Goal: Check status: Check status

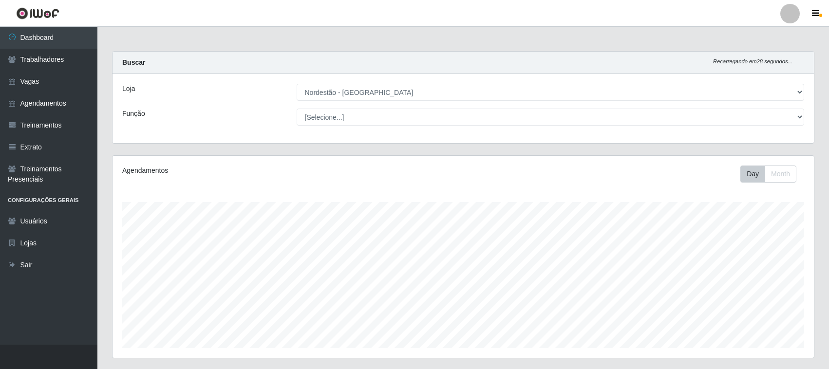
select select "420"
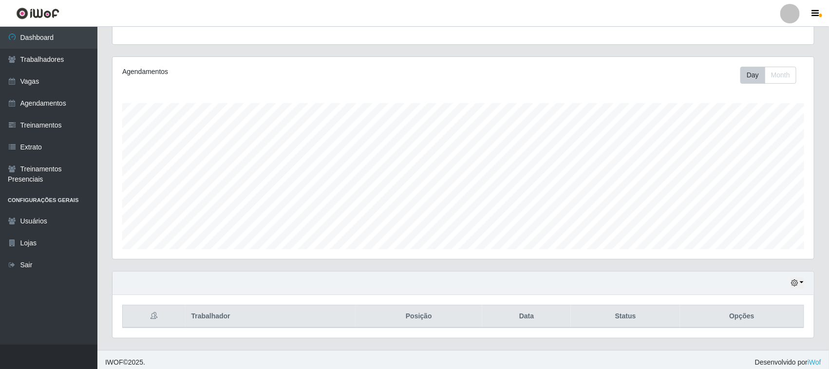
scroll to position [105, 0]
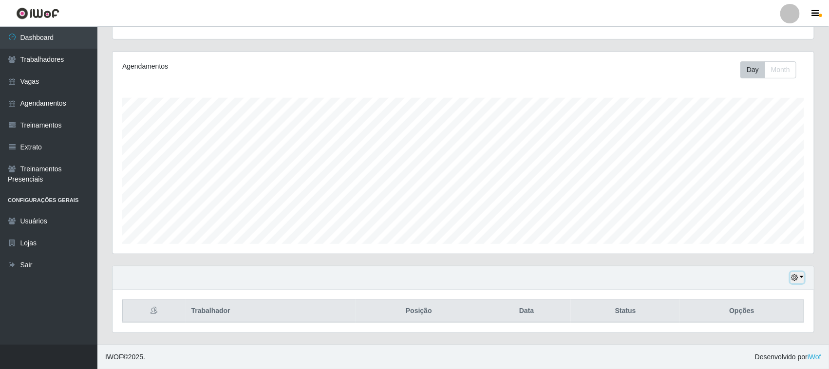
click at [796, 280] on icon "button" at bounding box center [794, 277] width 7 height 7
click at [767, 200] on button "1 dia" at bounding box center [764, 200] width 77 height 20
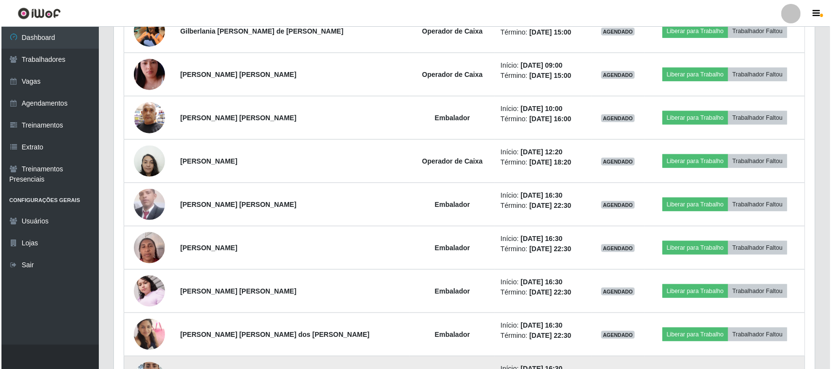
scroll to position [295, 0]
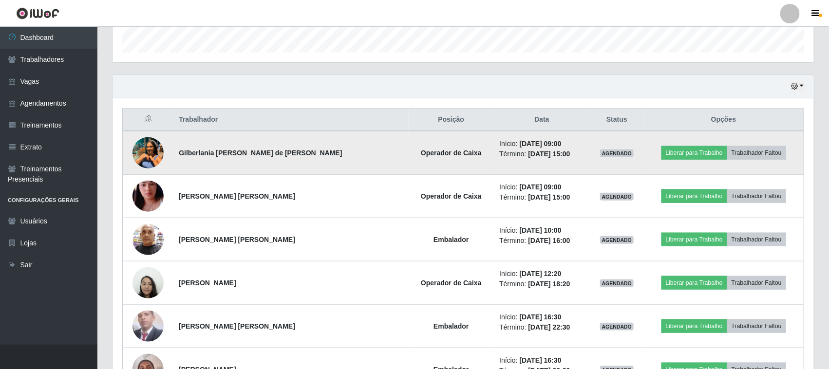
click at [143, 144] on img at bounding box center [147, 152] width 31 height 41
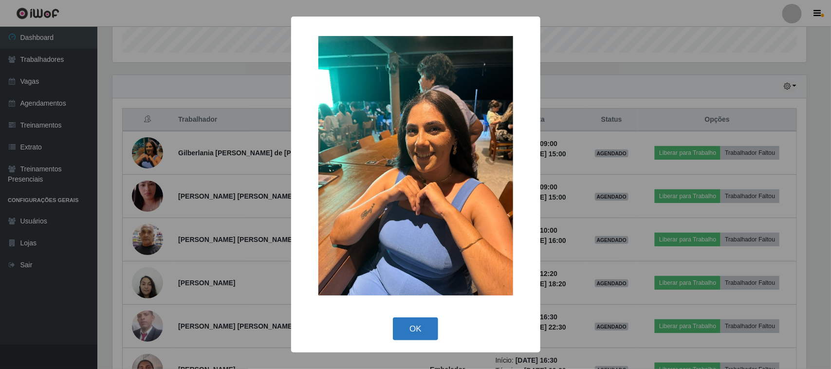
click at [424, 318] on button "OK" at bounding box center [415, 328] width 45 height 23
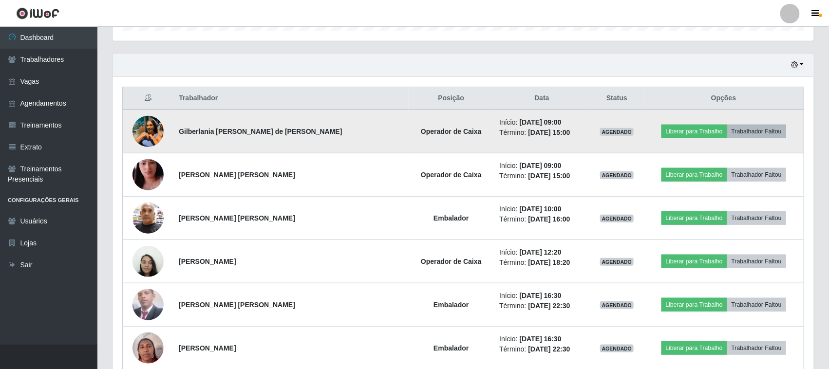
scroll to position [295, 0]
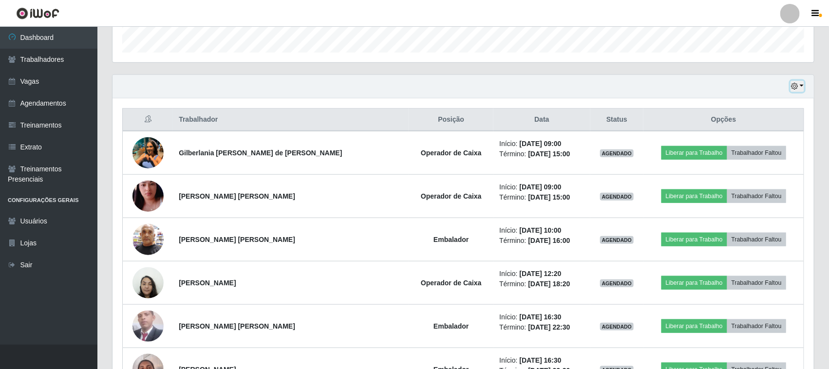
click at [793, 89] on icon "button" at bounding box center [794, 86] width 7 height 7
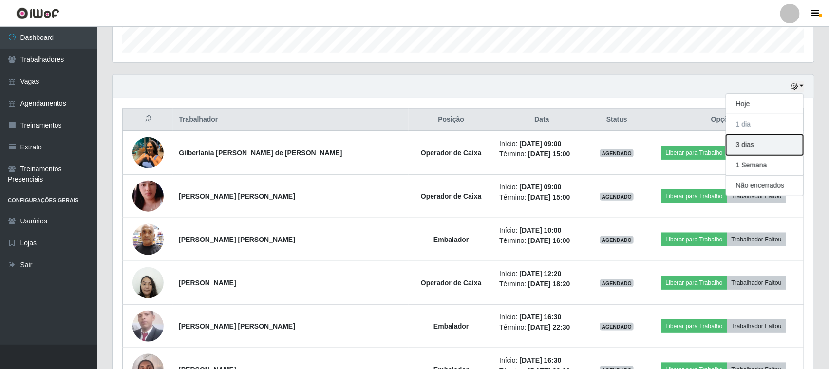
click at [760, 144] on button "3 dias" at bounding box center [764, 145] width 77 height 20
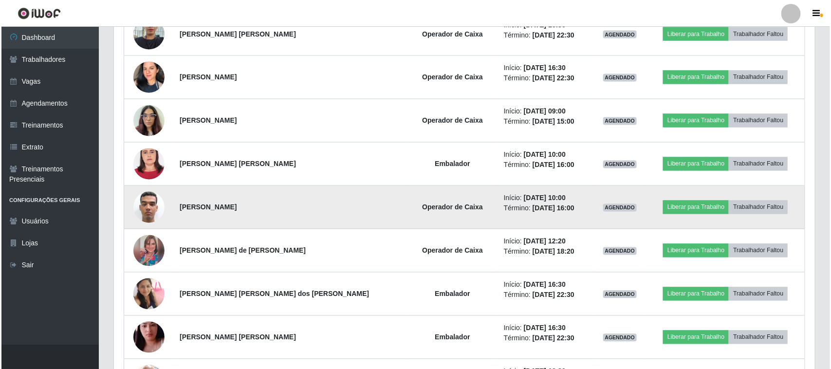
scroll to position [782, 0]
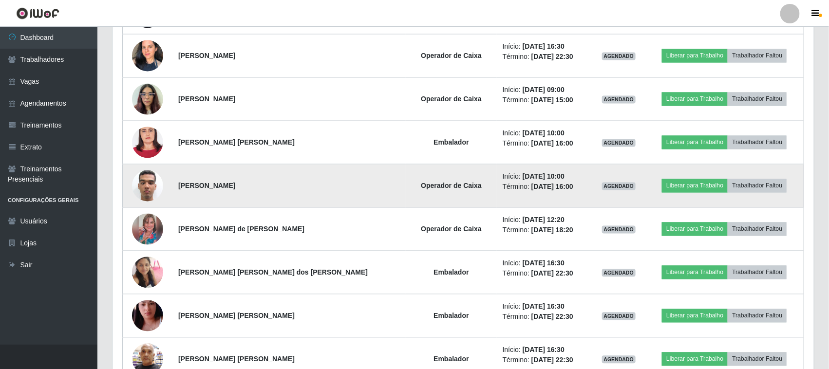
click at [153, 190] on img at bounding box center [147, 186] width 31 height 43
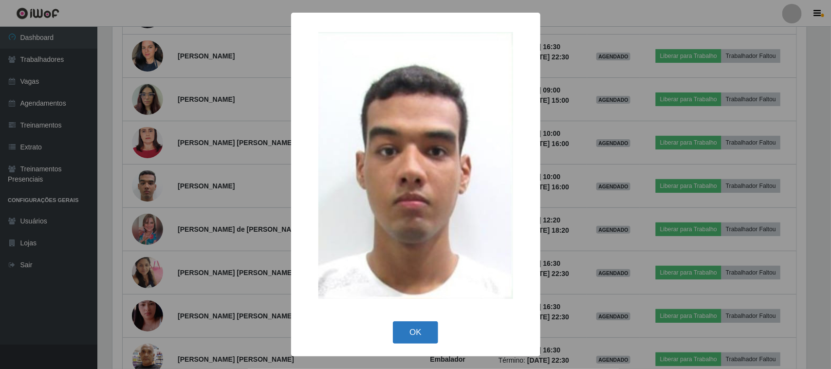
click at [412, 339] on button "OK" at bounding box center [415, 332] width 45 height 23
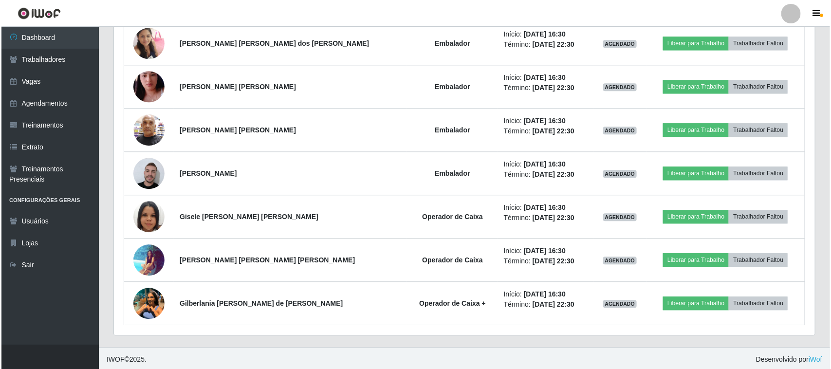
scroll to position [1016, 0]
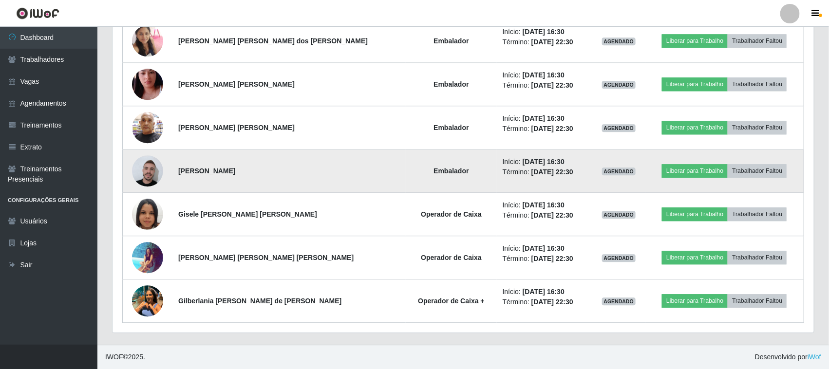
click at [150, 175] on img at bounding box center [147, 170] width 31 height 35
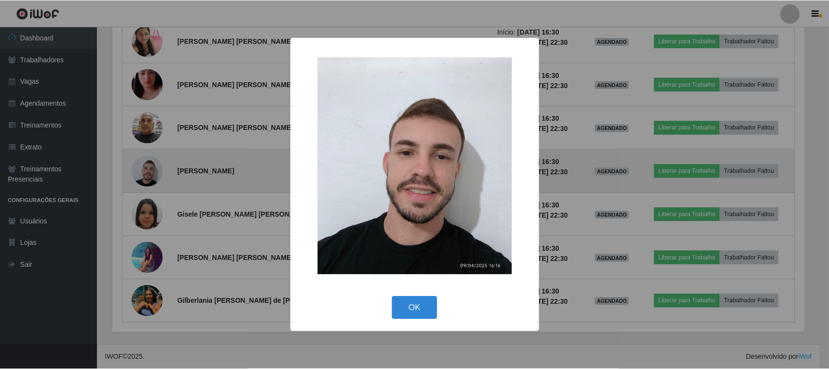
scroll to position [203, 694]
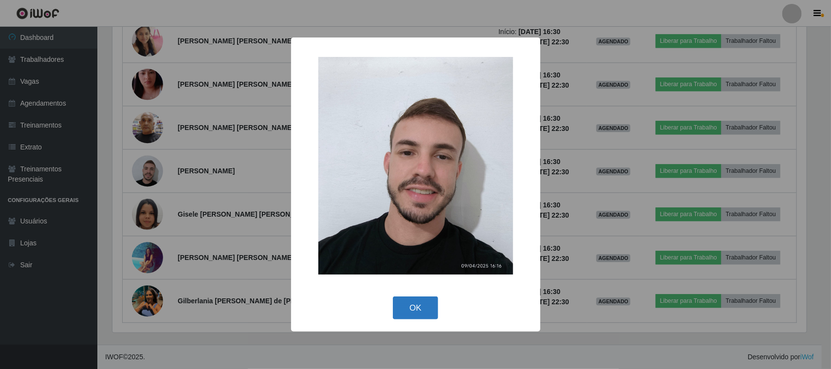
click at [407, 300] on button "OK" at bounding box center [415, 307] width 45 height 23
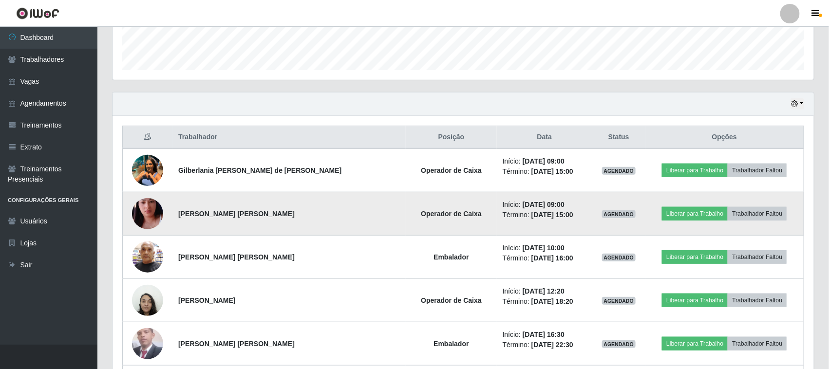
scroll to position [225, 0]
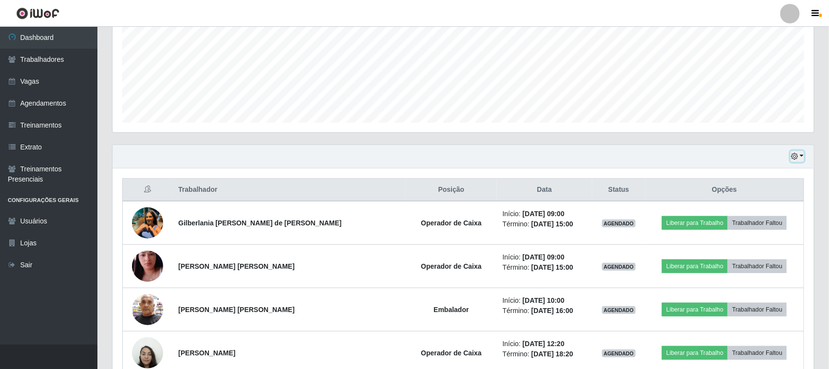
click at [796, 159] on icon "button" at bounding box center [794, 156] width 7 height 7
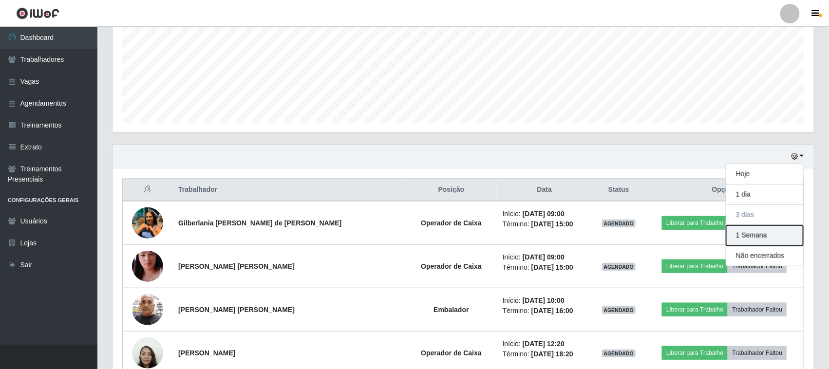
click at [733, 235] on button "1 Semana" at bounding box center [764, 235] width 77 height 20
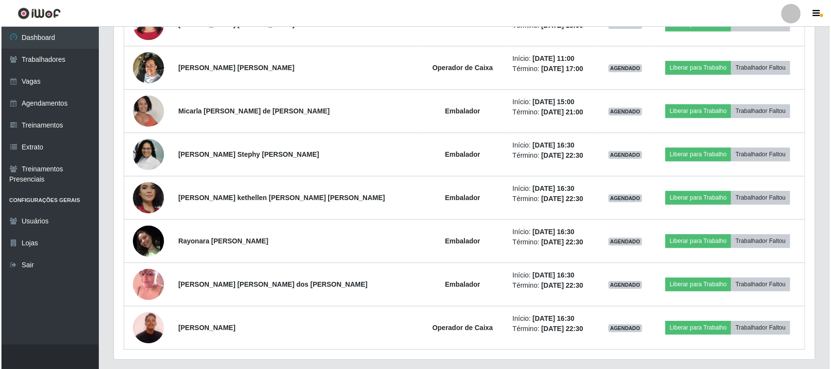
scroll to position [2754, 0]
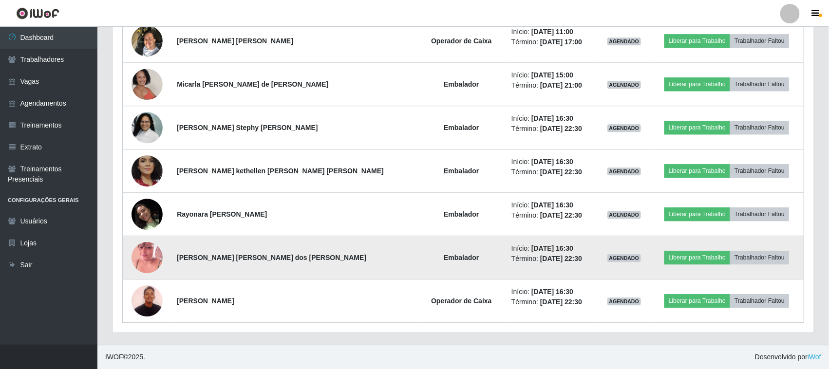
click at [153, 258] on img at bounding box center [146, 257] width 31 height 55
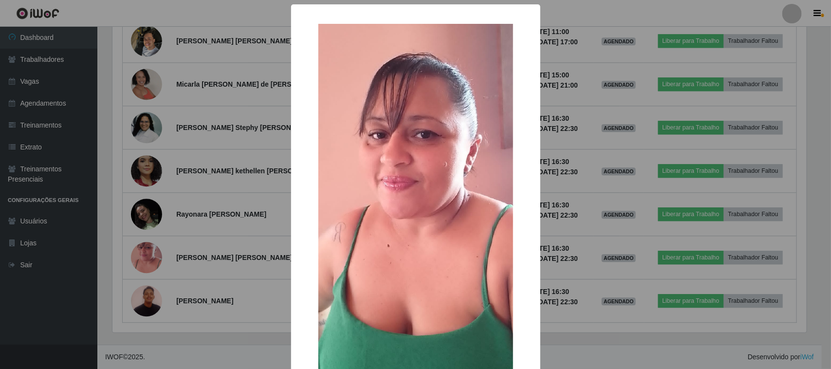
click at [258, 220] on div "× OK Cancel" at bounding box center [415, 184] width 831 height 369
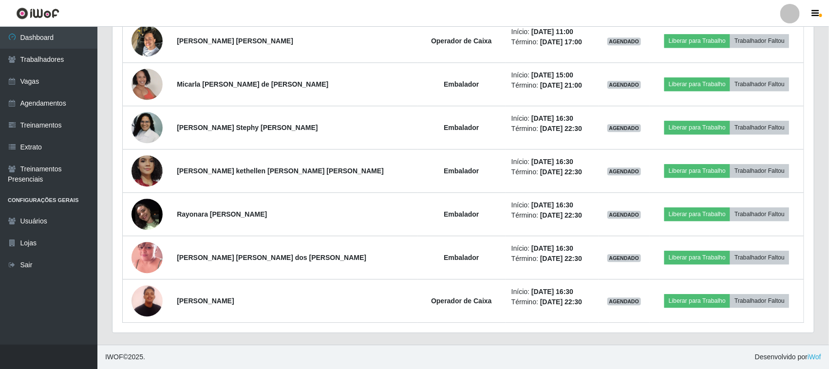
scroll to position [203, 701]
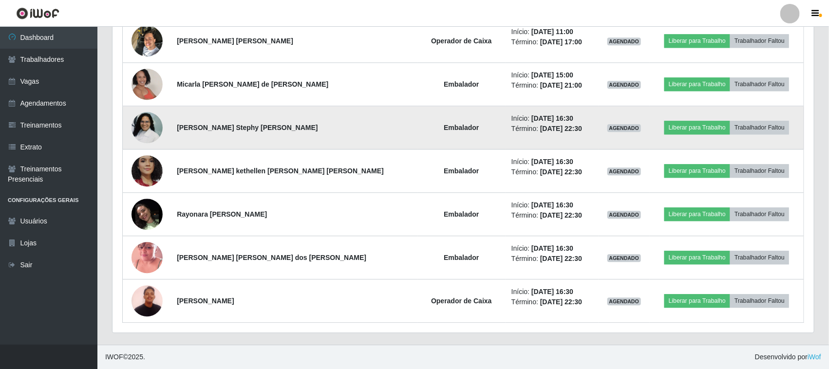
click at [543, 106] on td "Início: [DATE] 16:30 Término: [DATE] 22:30" at bounding box center [551, 127] width 93 height 43
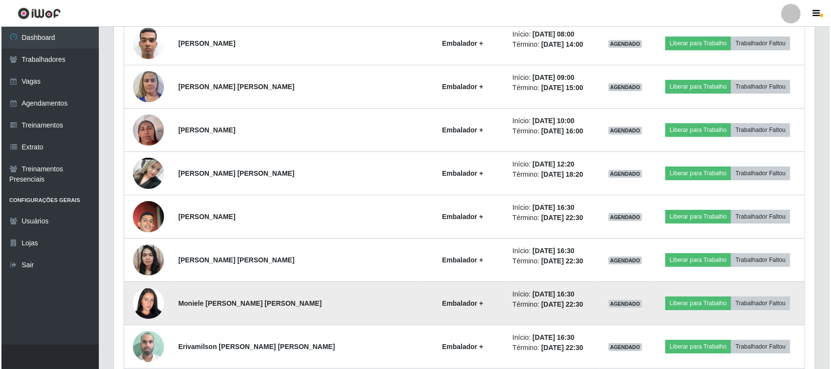
scroll to position [1293, 0]
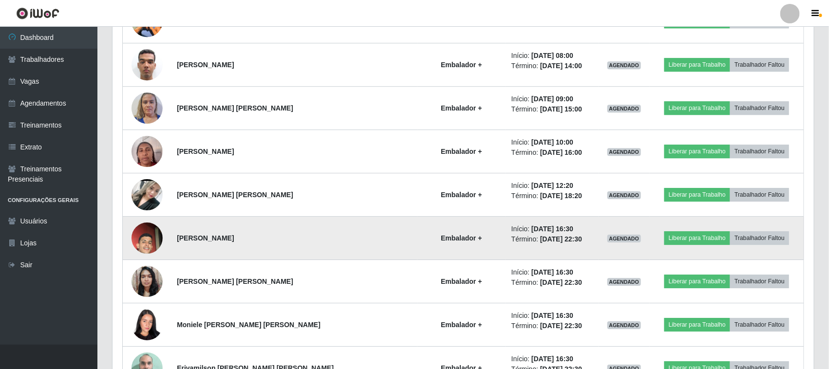
click at [147, 234] on img at bounding box center [146, 237] width 31 height 55
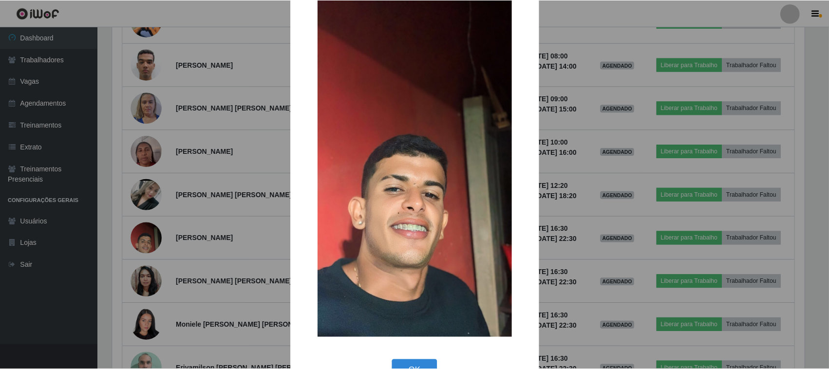
scroll to position [61, 0]
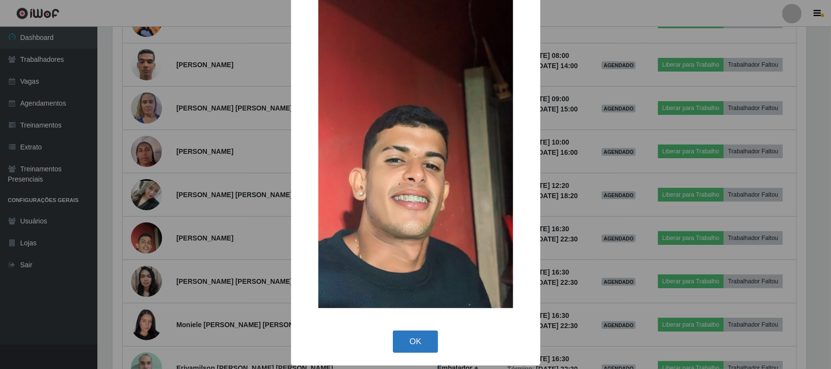
click at [407, 337] on button "OK" at bounding box center [415, 342] width 45 height 23
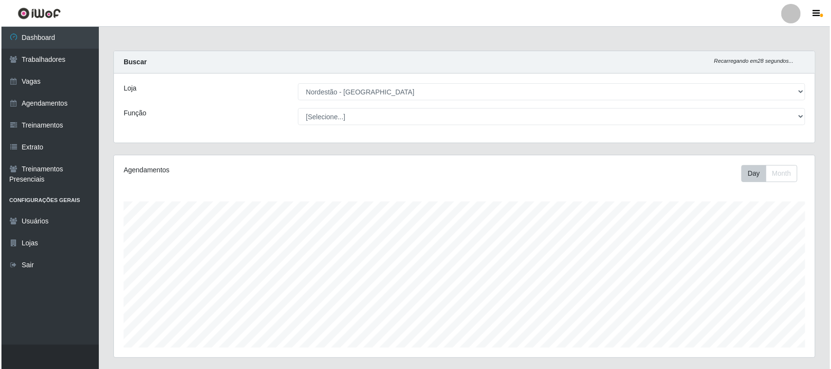
scroll to position [0, 0]
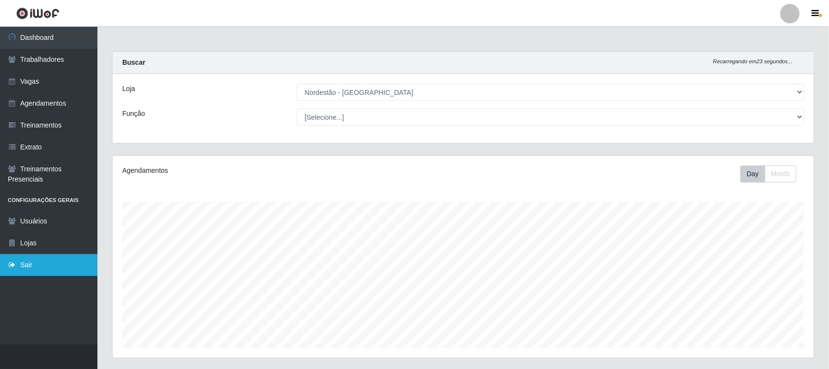
click at [56, 261] on link "Sair" at bounding box center [48, 265] width 97 height 22
